Goal: Entertainment & Leisure: Consume media (video, audio)

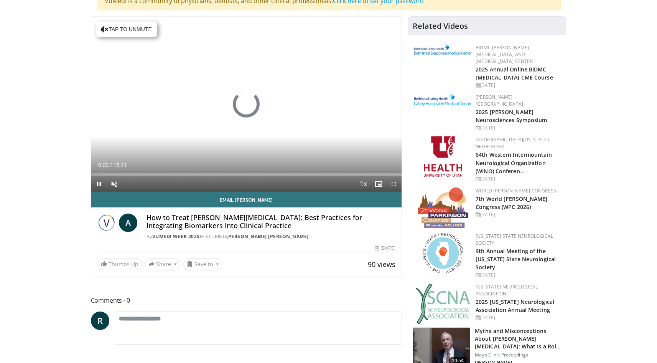
scroll to position [88, 0]
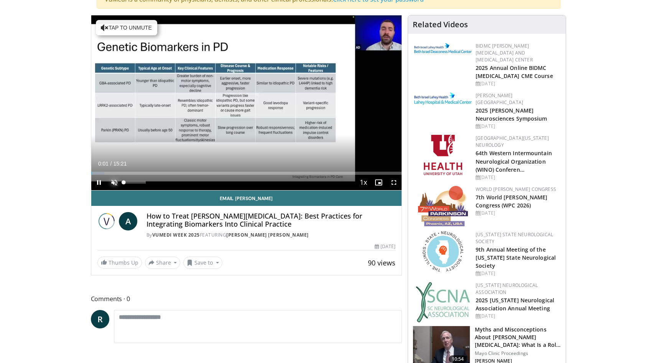
click at [116, 182] on span "Video Player" at bounding box center [114, 182] width 15 height 15
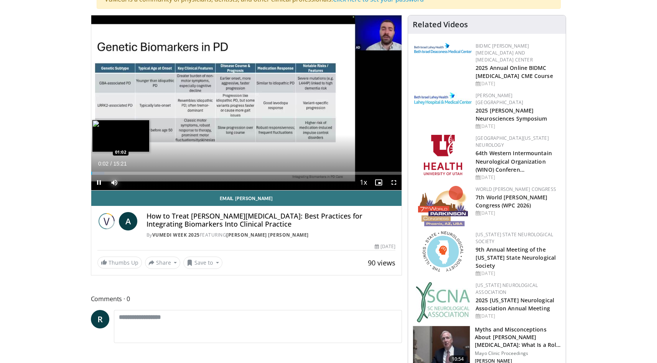
click at [112, 172] on div "Loaded : 4.30% 00:02 01:02" at bounding box center [246, 173] width 311 height 3
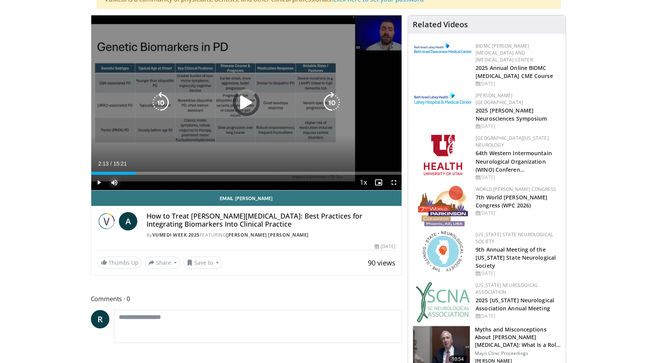
click at [136, 172] on div "Loaded : 13.98% 01:04 02:11" at bounding box center [246, 173] width 311 height 3
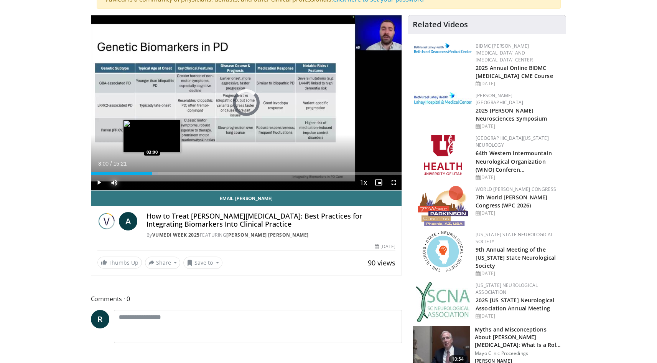
click at [152, 172] on div "Progress Bar" at bounding box center [146, 173] width 23 height 3
click at [168, 172] on div "Loaded : 26.90% 03:02 03:47" at bounding box center [246, 173] width 311 height 3
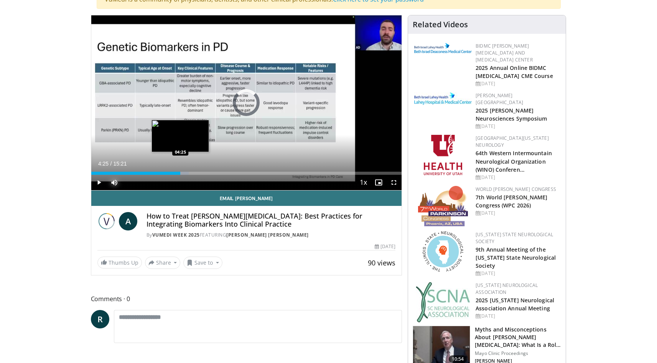
click at [181, 172] on div "Progress Bar" at bounding box center [173, 173] width 31 height 3
click at [192, 173] on div "Progress Bar" at bounding box center [186, 173] width 31 height 3
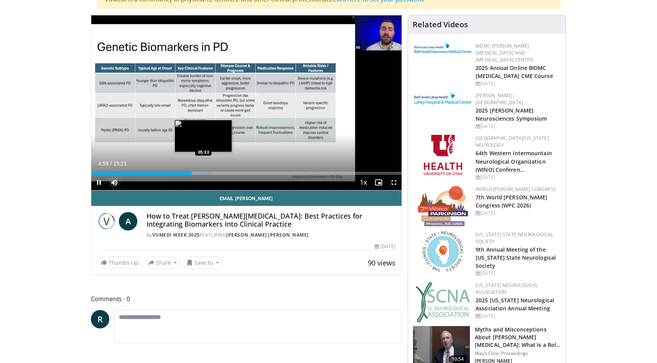
click at [204, 173] on div "Progress Bar" at bounding box center [197, 173] width 30 height 3
click at [218, 173] on div "Loaded : 43.05% 06:16 06:16" at bounding box center [246, 173] width 311 height 3
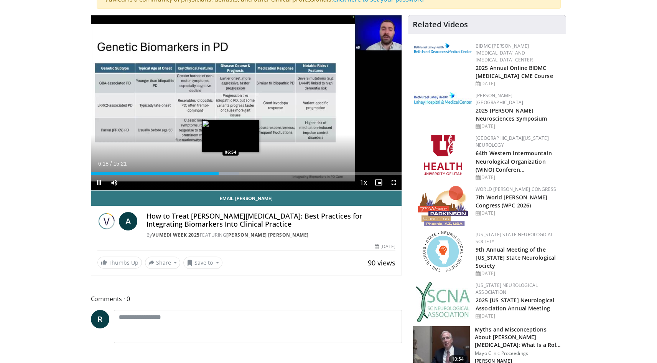
click at [231, 173] on video-js "**********" at bounding box center [246, 102] width 311 height 175
click at [233, 172] on div "Progress Bar" at bounding box center [226, 173] width 32 height 3
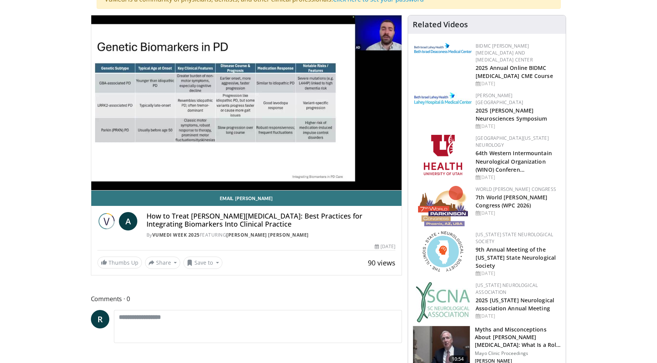
click at [248, 173] on div "10 seconds Tap to unmute" at bounding box center [246, 102] width 311 height 175
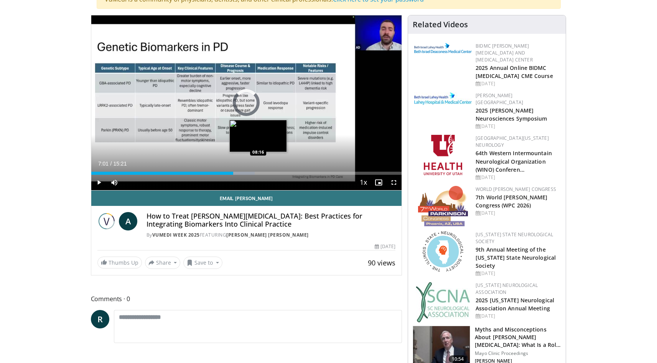
click at [258, 172] on div "Loaded : 52.73% 07:01 08:16" at bounding box center [246, 173] width 311 height 3
click at [275, 173] on div "Progress Bar" at bounding box center [268, 173] width 21 height 3
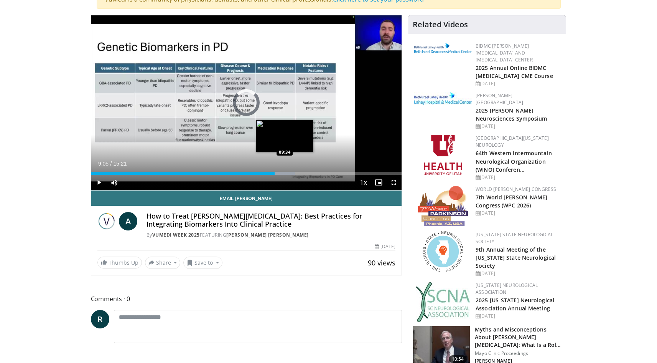
click at [286, 173] on div "Progress Bar" at bounding box center [280, 173] width 30 height 3
click at [99, 180] on span "Video Player" at bounding box center [98, 182] width 15 height 15
click at [297, 172] on div "Loaded : 69.95% 09:42 10:11" at bounding box center [246, 173] width 311 height 3
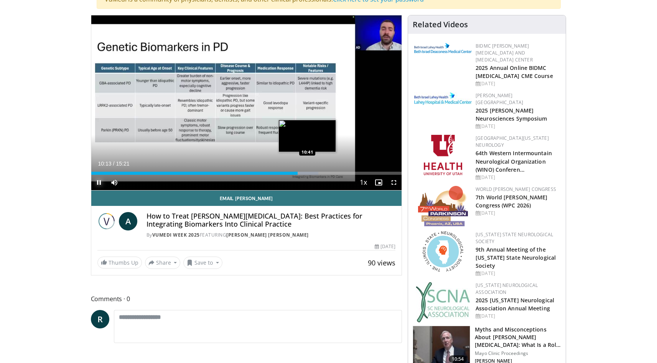
click at [308, 172] on div "Progress Bar" at bounding box center [302, 173] width 31 height 3
click at [315, 173] on div "Loaded : 77.04% 10:45 11:04" at bounding box center [246, 173] width 311 height 3
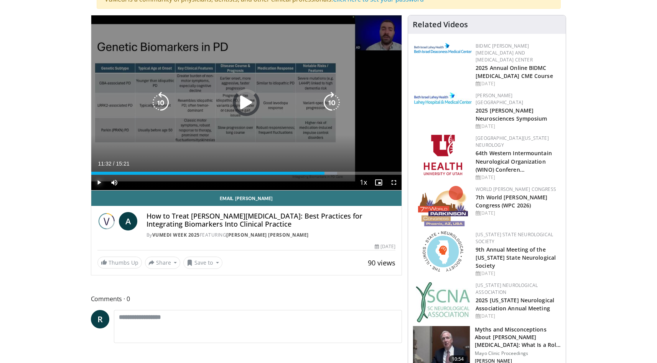
click at [325, 172] on div "Loaded : 79.21% 11:09 11:28" at bounding box center [246, 173] width 311 height 3
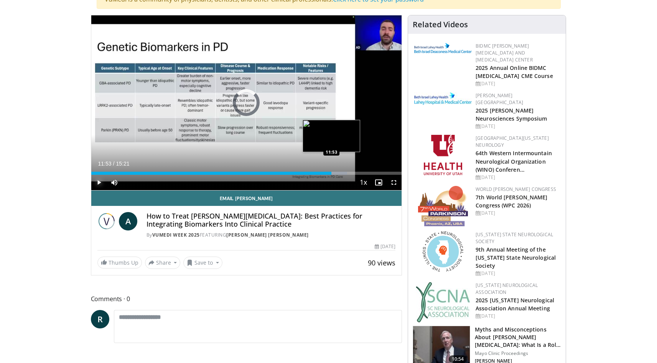
click at [332, 173] on div "Progress Bar" at bounding box center [331, 173] width 32 height 3
click at [342, 172] on div "Loaded : 85.02% 12:24 12:24" at bounding box center [246, 173] width 311 height 3
click at [348, 172] on div "Progress Bar" at bounding box center [349, 173] width 32 height 3
